Goal: Connect with others: Connect with others

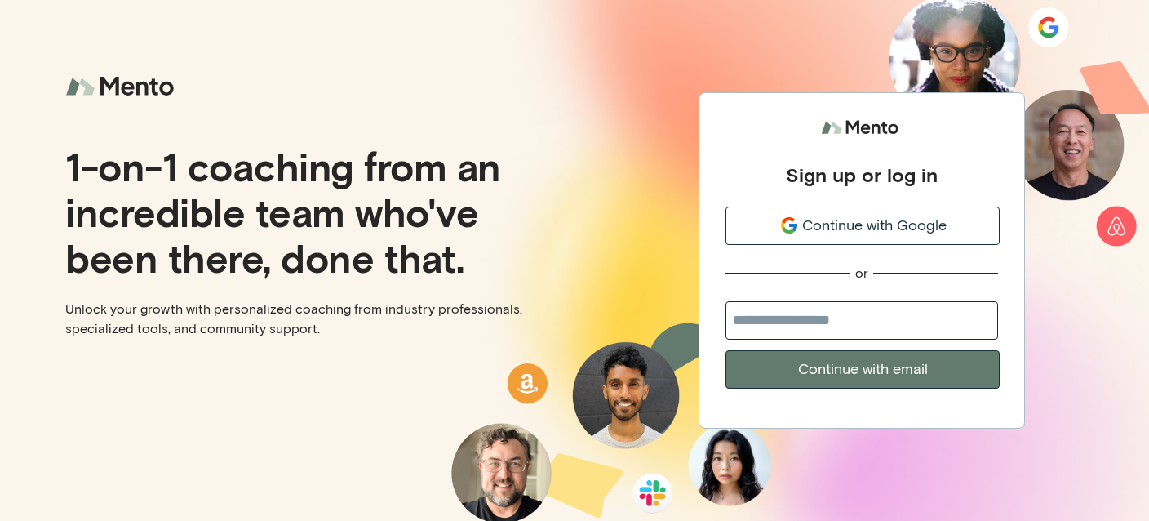
click at [776, 323] on input "email" at bounding box center [862, 320] width 273 height 38
type input "**********"
click at [792, 371] on button "Continue with email" at bounding box center [863, 369] width 274 height 38
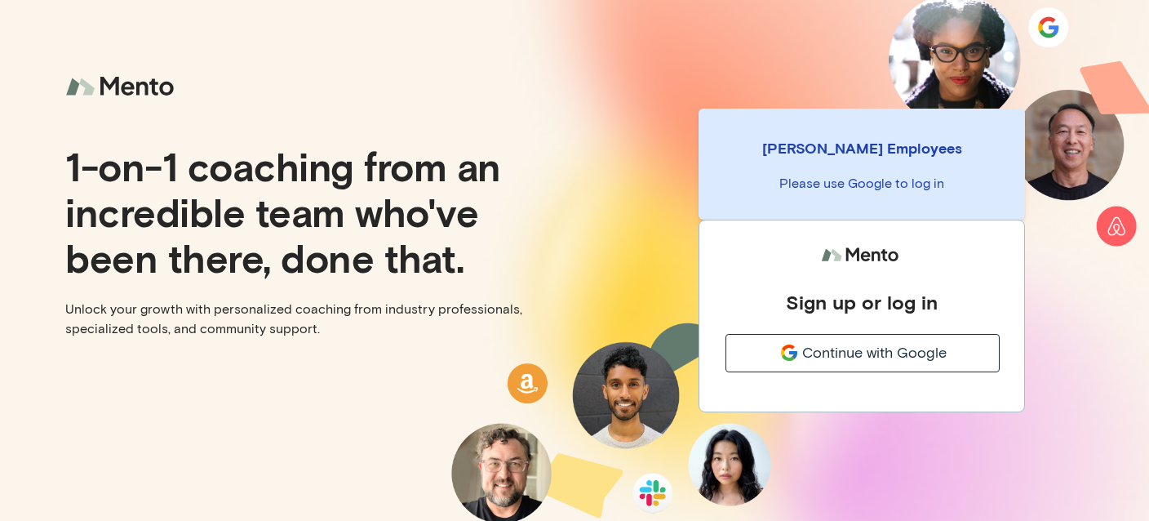
click at [855, 177] on p "Please use Google to log in" at bounding box center [862, 184] width 300 height 20
click at [834, 359] on span "Continue with Google" at bounding box center [875, 353] width 145 height 22
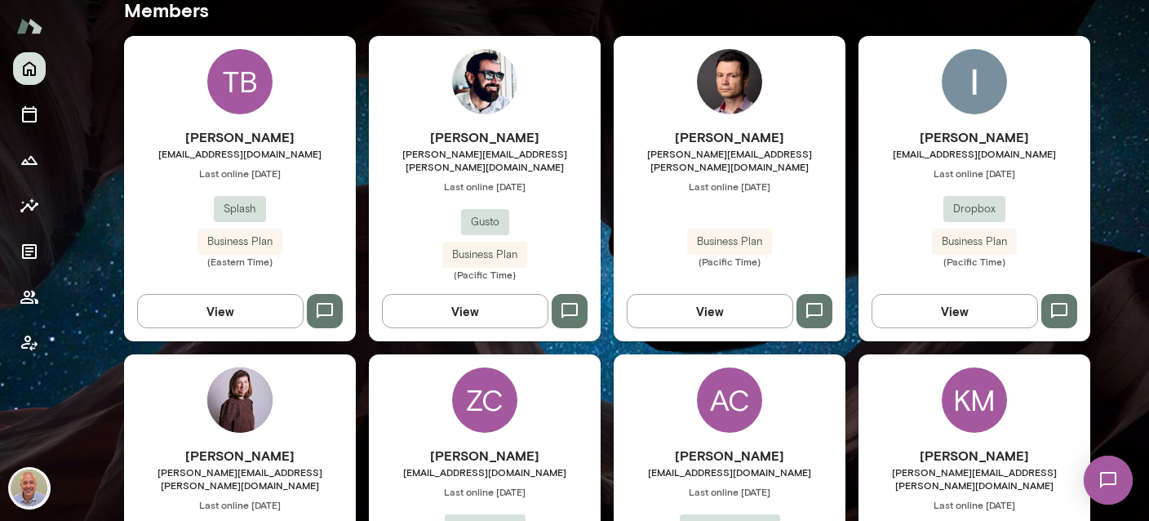
scroll to position [291, 0]
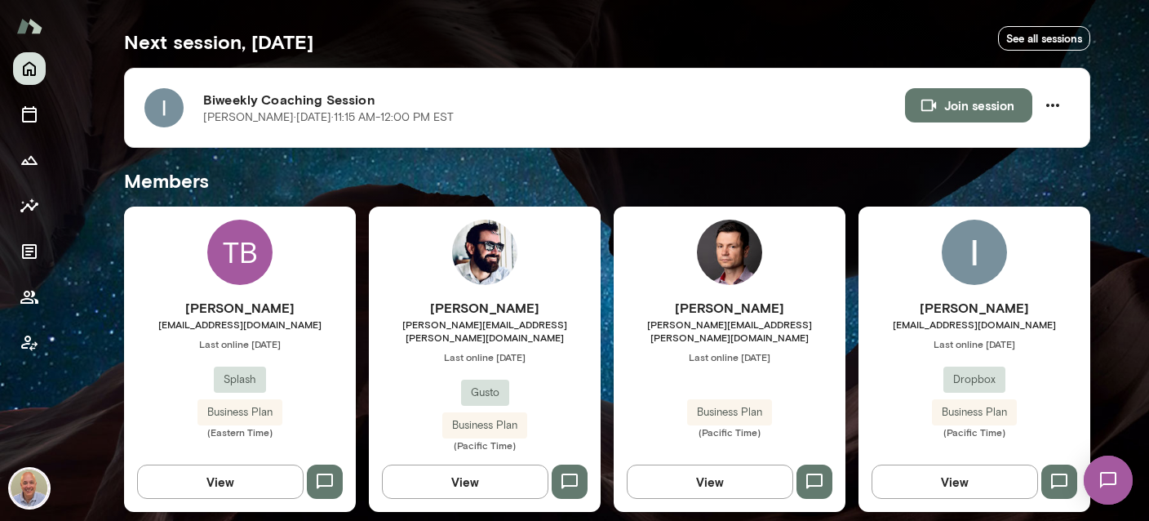
click at [949, 295] on div "Ishaan Gupta ishaan@dropbox.com Last online August 20 Dropbox Business Plan (Pa…" at bounding box center [975, 359] width 232 height 305
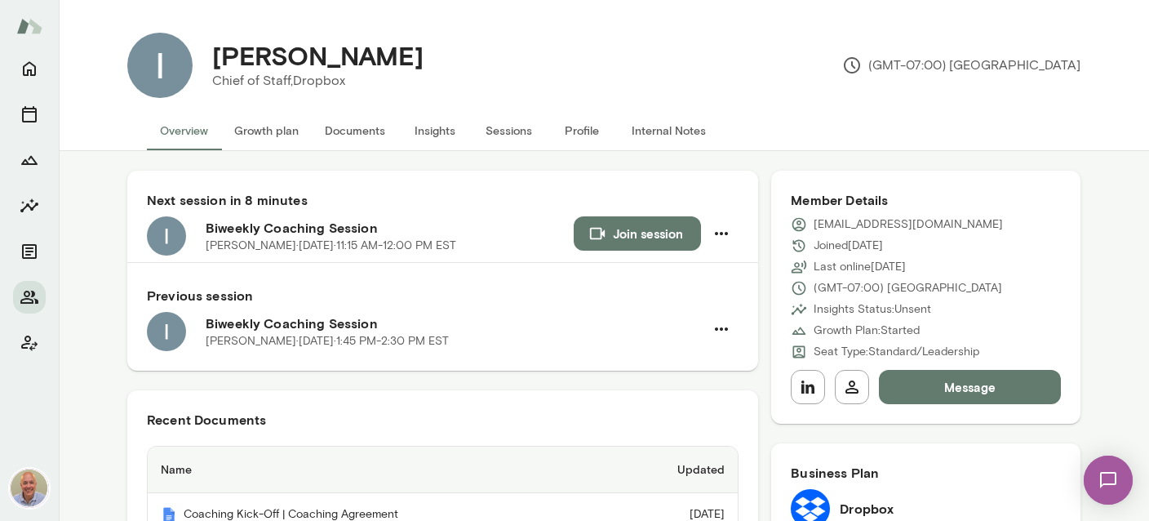
click at [351, 136] on button "Documents" at bounding box center [355, 130] width 87 height 39
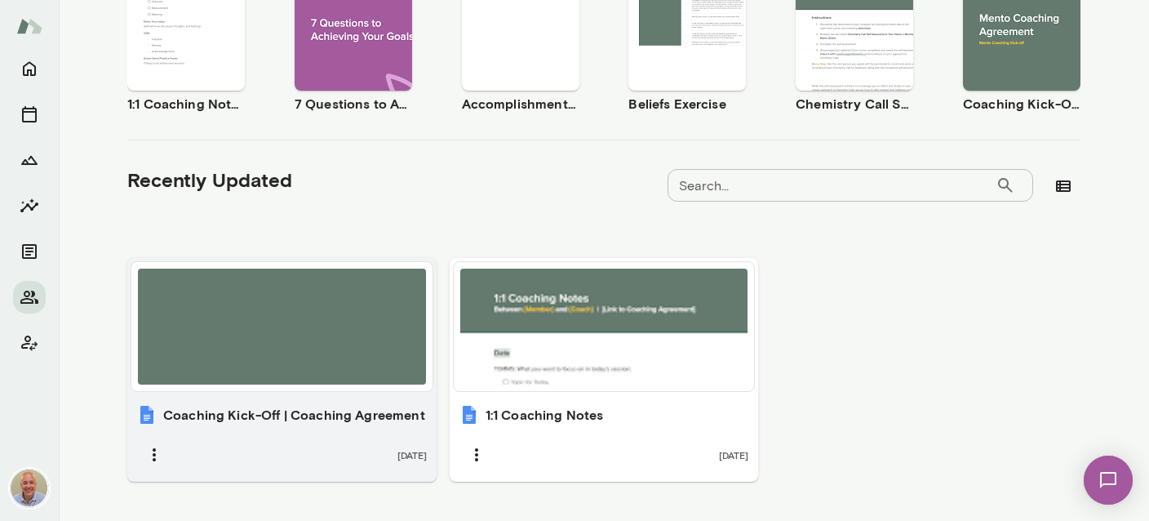
scroll to position [410, 0]
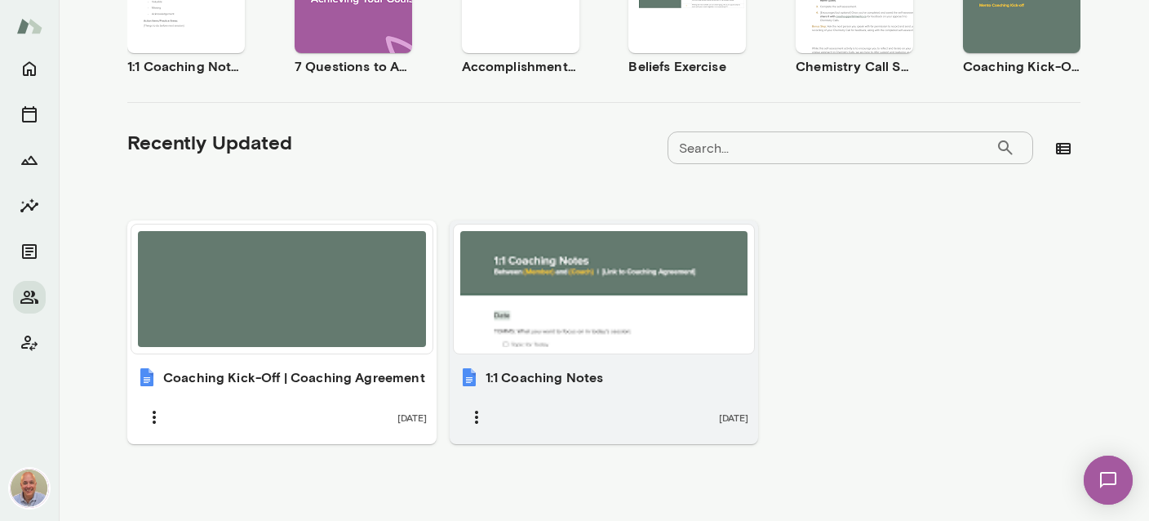
click at [562, 385] on div "1:1 Coaching Notes 3 months ago" at bounding box center [604, 401] width 309 height 87
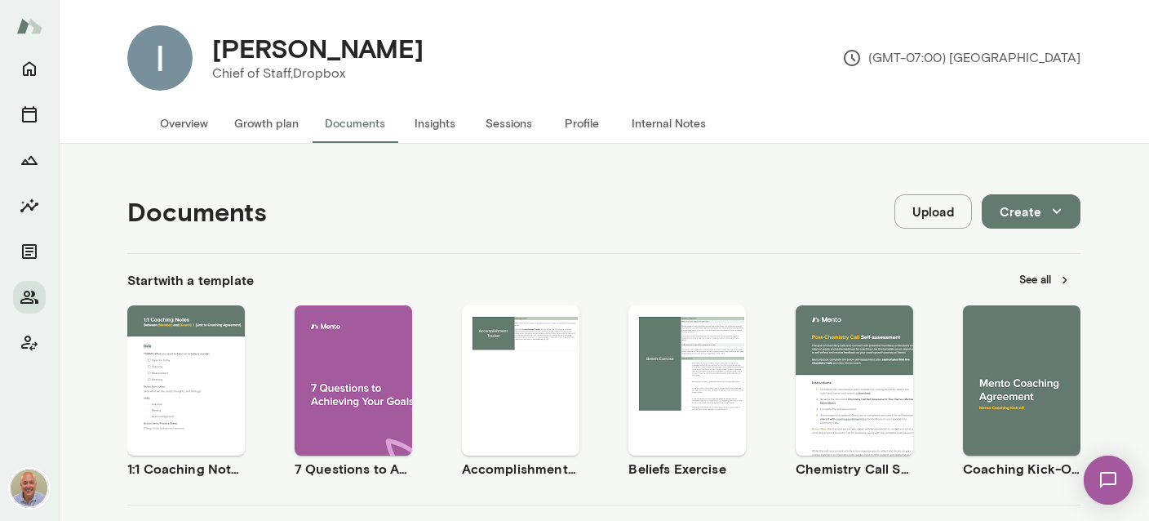
scroll to position [0, 0]
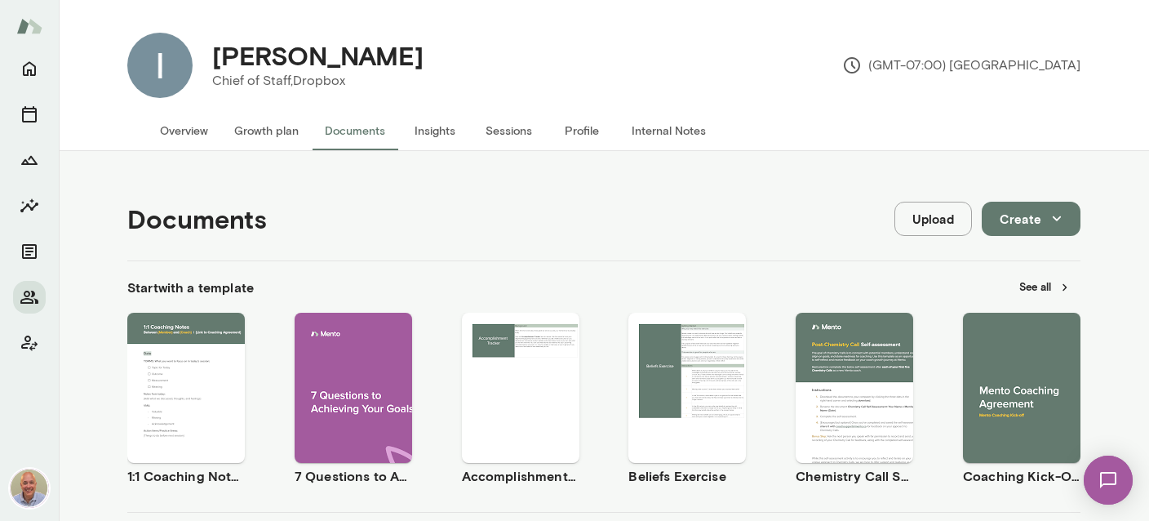
click at [657, 127] on button "Internal Notes" at bounding box center [669, 130] width 100 height 39
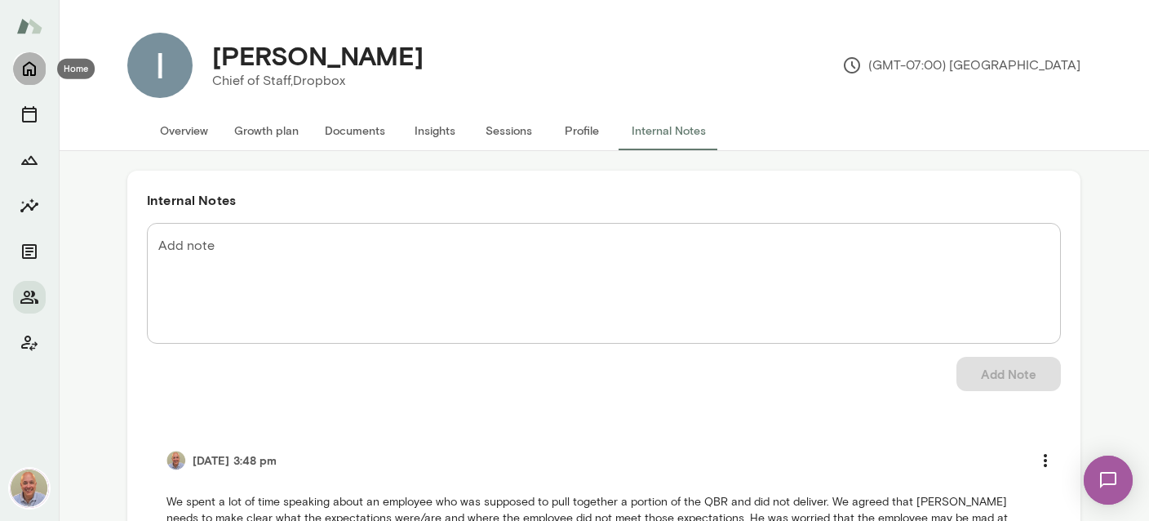
click at [24, 66] on icon "Home" at bounding box center [29, 69] width 13 height 15
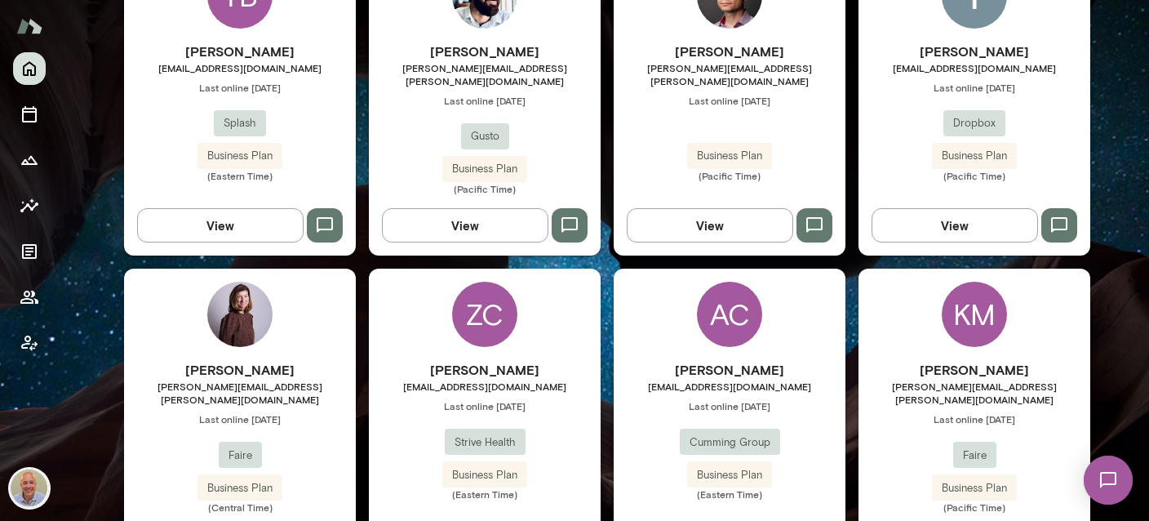
scroll to position [581, 0]
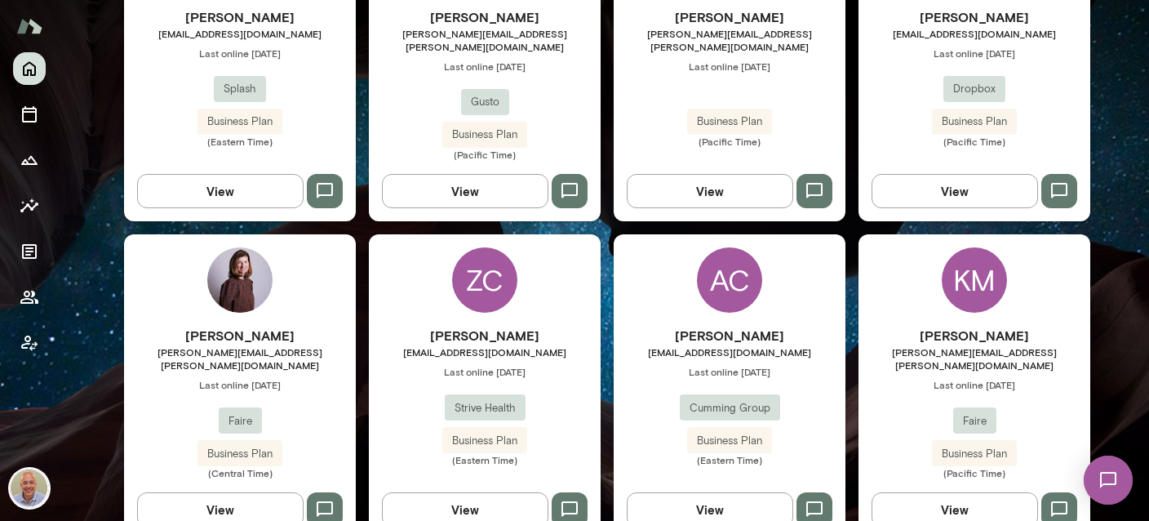
click at [762, 326] on h6 "[PERSON_NAME]" at bounding box center [730, 336] width 232 height 20
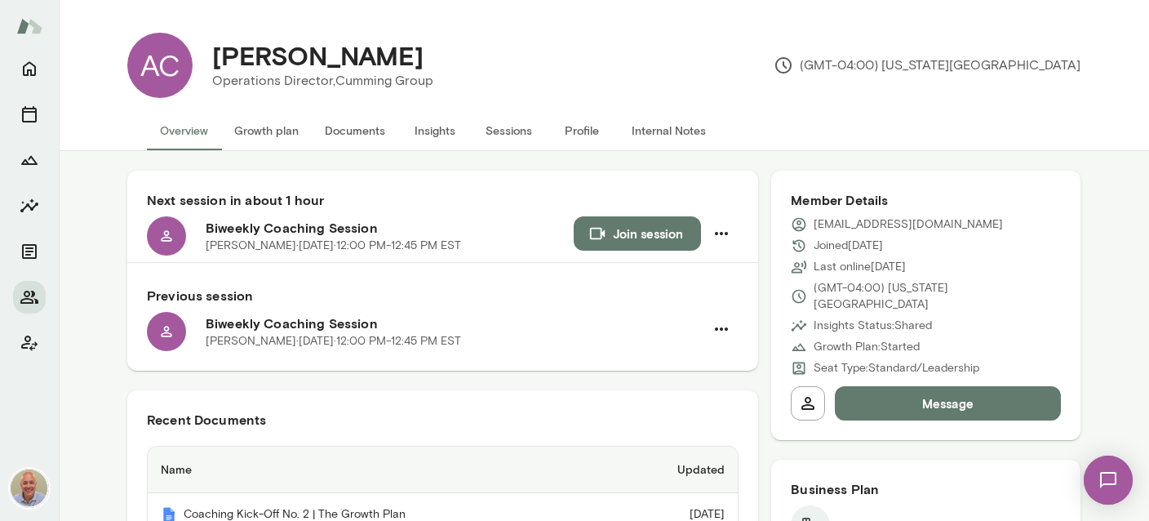
click at [685, 140] on button "Internal Notes" at bounding box center [669, 130] width 100 height 39
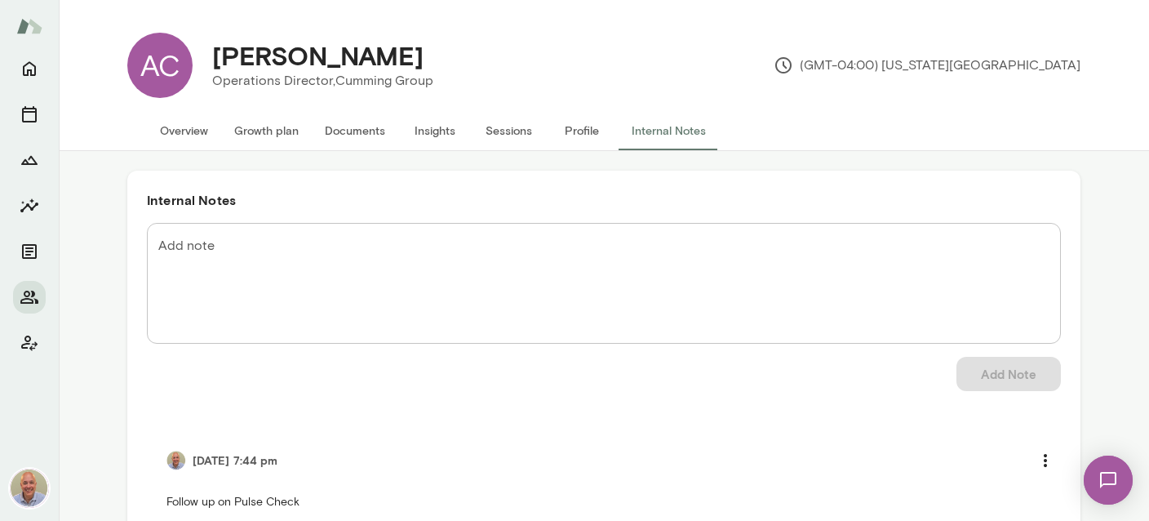
click at [354, 128] on button "Documents" at bounding box center [355, 130] width 87 height 39
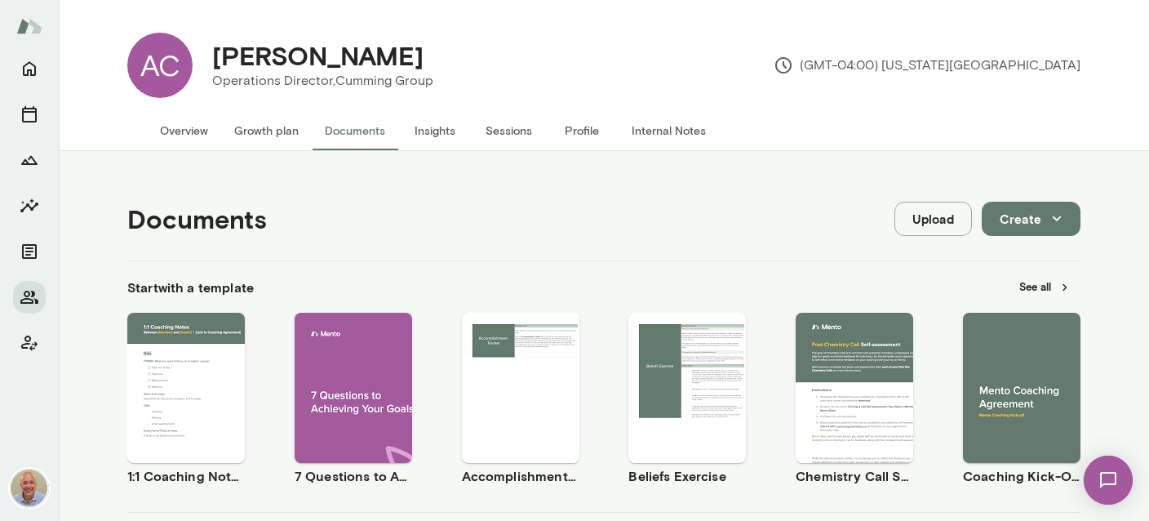
scroll to position [485, 0]
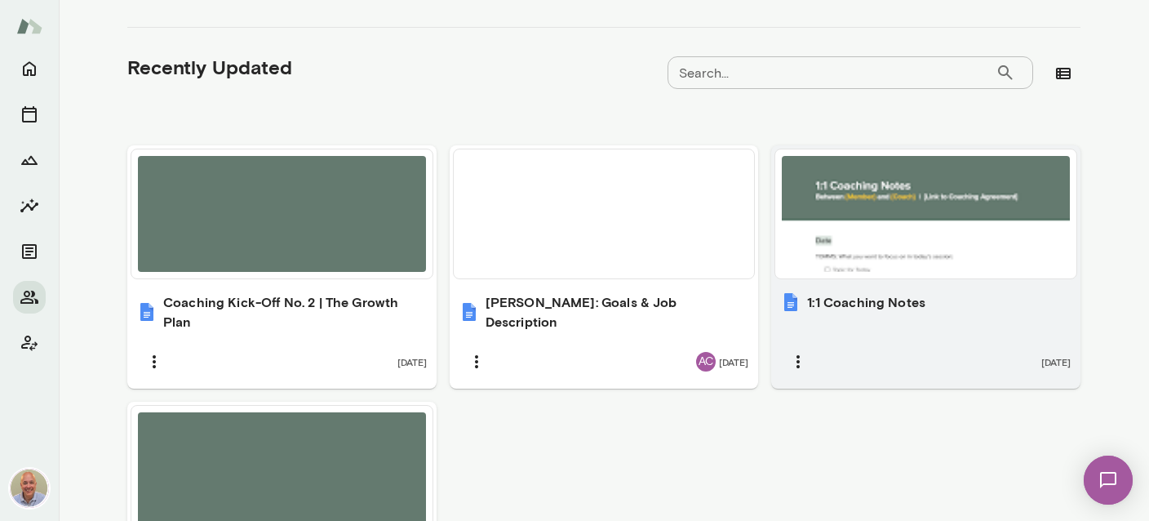
click at [798, 298] on img at bounding box center [791, 302] width 20 height 20
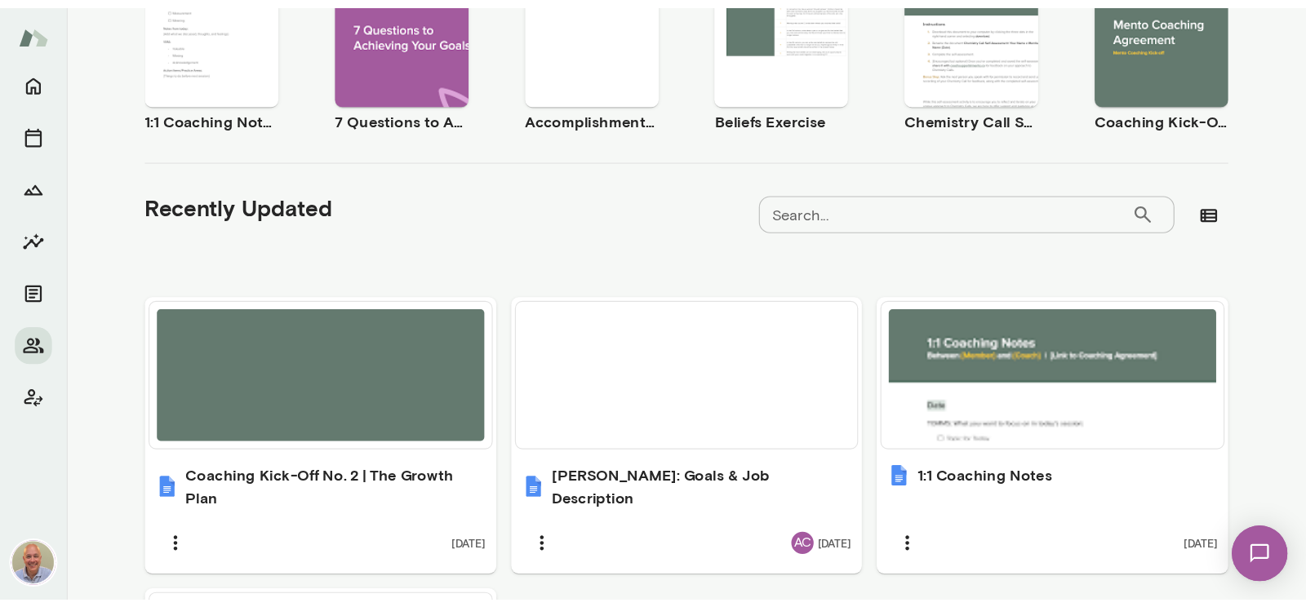
scroll to position [376, 0]
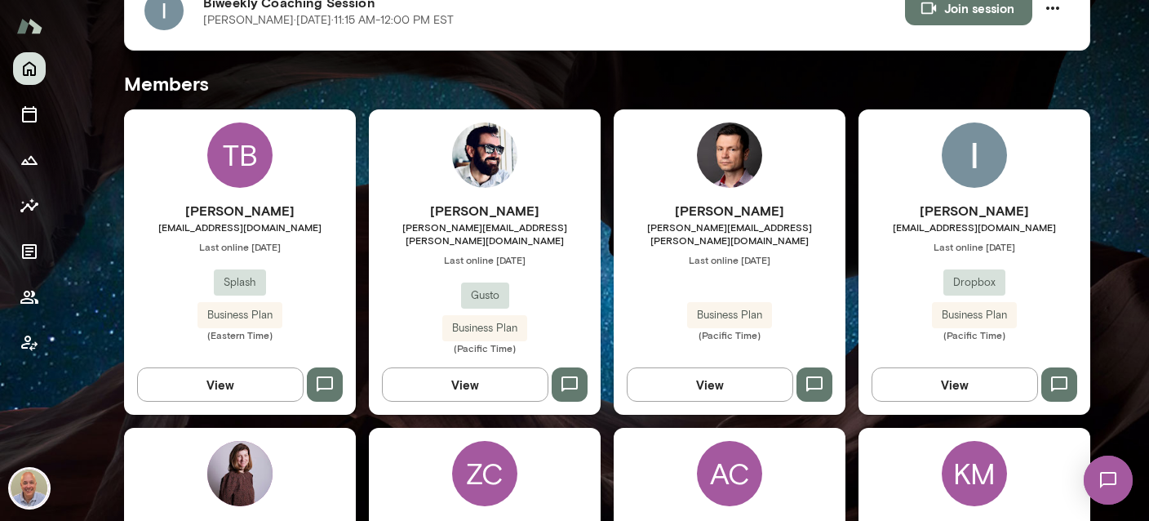
scroll to position [485, 0]
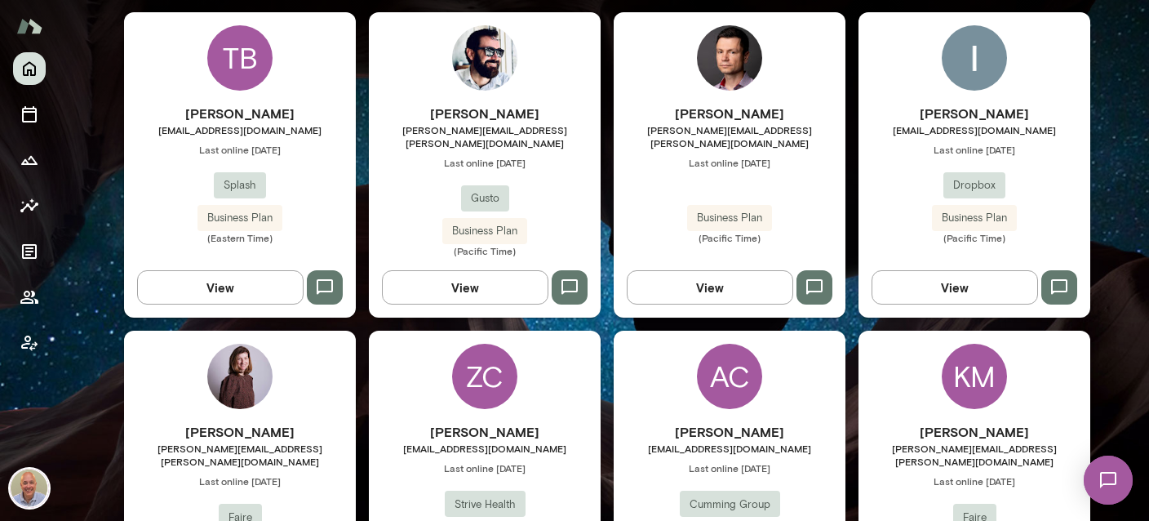
click at [968, 119] on h6 "[PERSON_NAME]" at bounding box center [975, 114] width 232 height 20
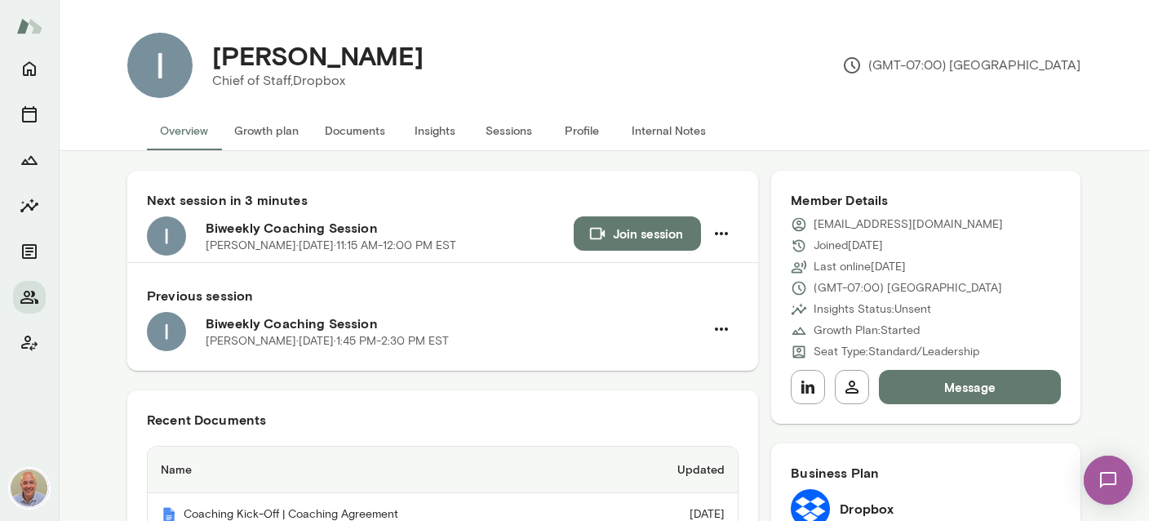
click at [651, 240] on button "Join session" at bounding box center [637, 233] width 127 height 34
